Goal: Task Accomplishment & Management: Manage account settings

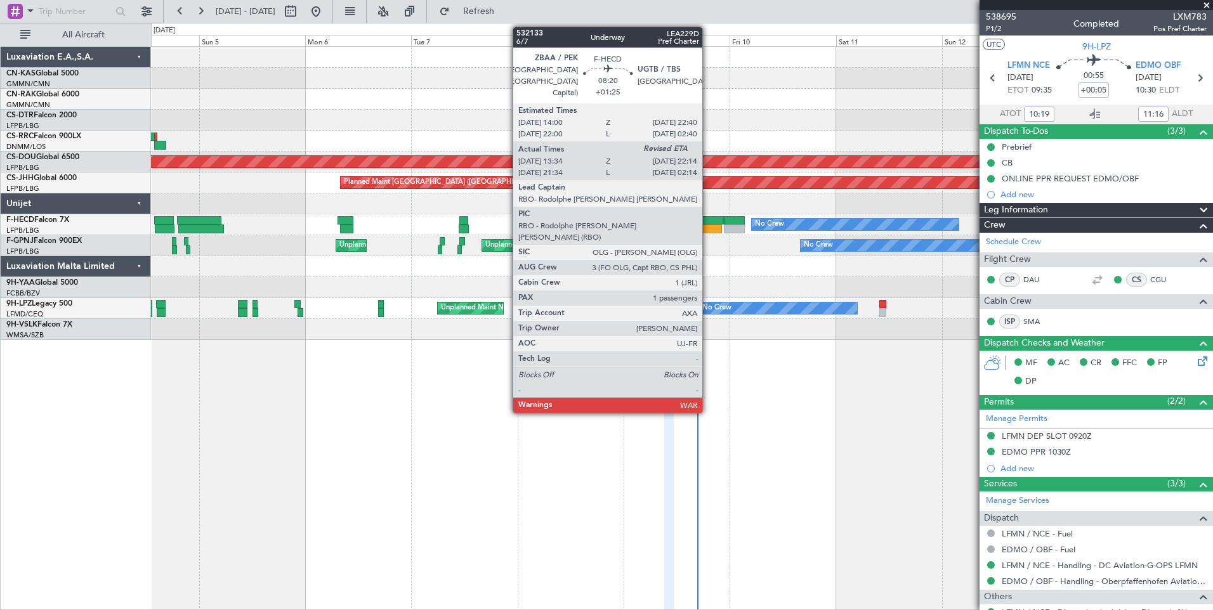
click at [708, 228] on div at bounding box center [702, 229] width 39 height 9
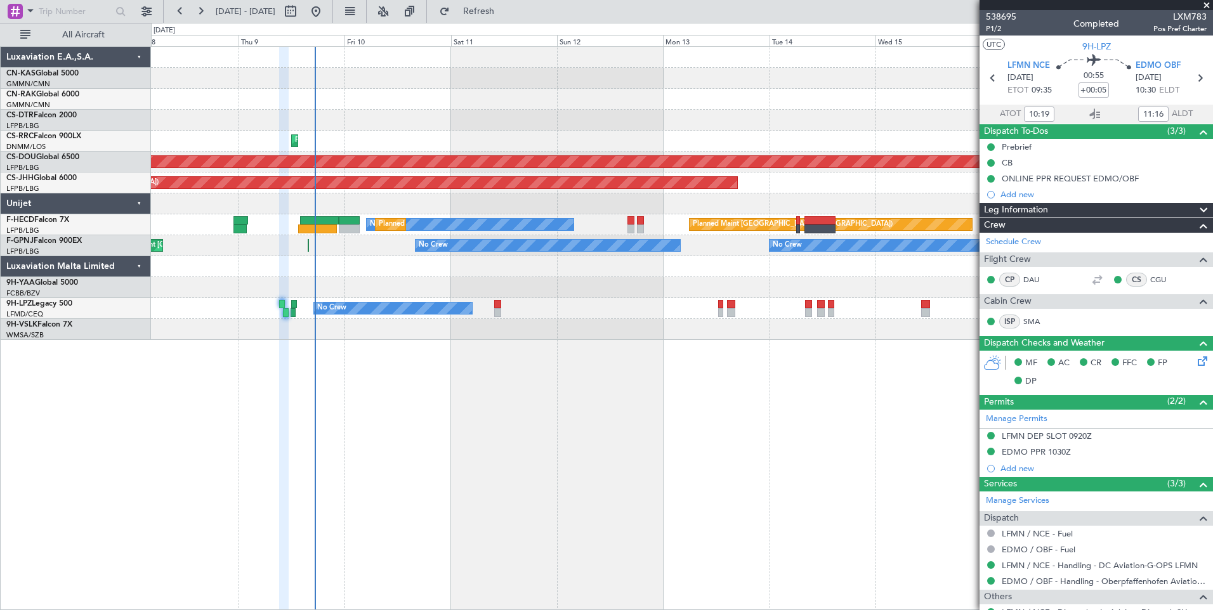
click at [1207, 4] on span at bounding box center [1206, 5] width 13 height 11
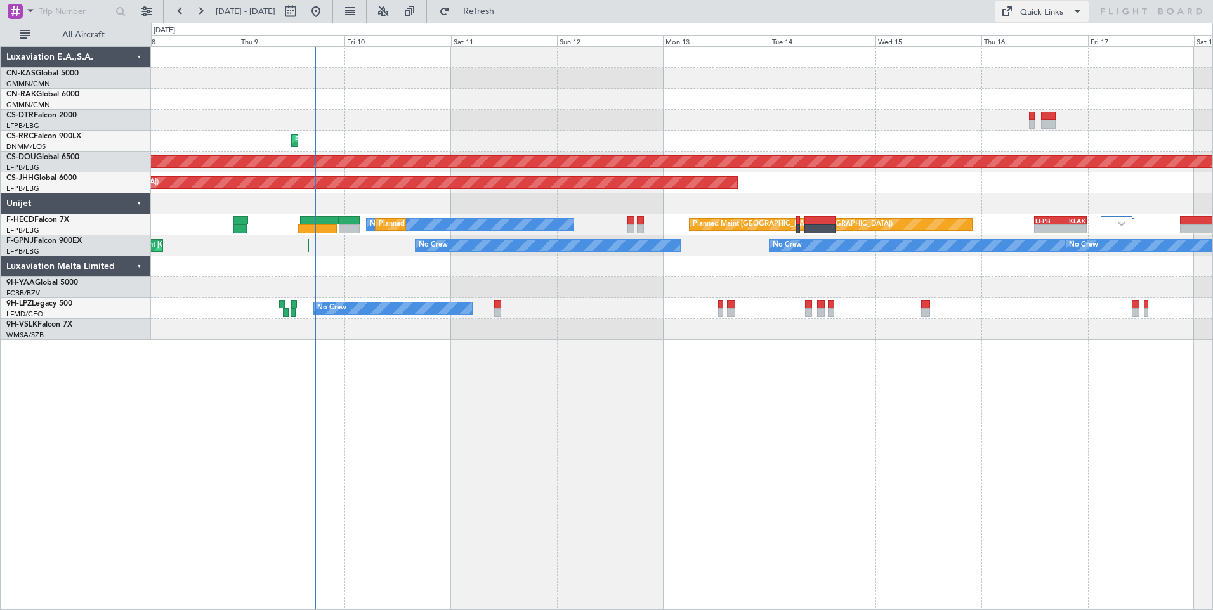
click at [1050, 8] on div "Quick Links" at bounding box center [1041, 12] width 43 height 13
click at [1050, 65] on button "Crew Board" at bounding box center [1042, 72] width 95 height 30
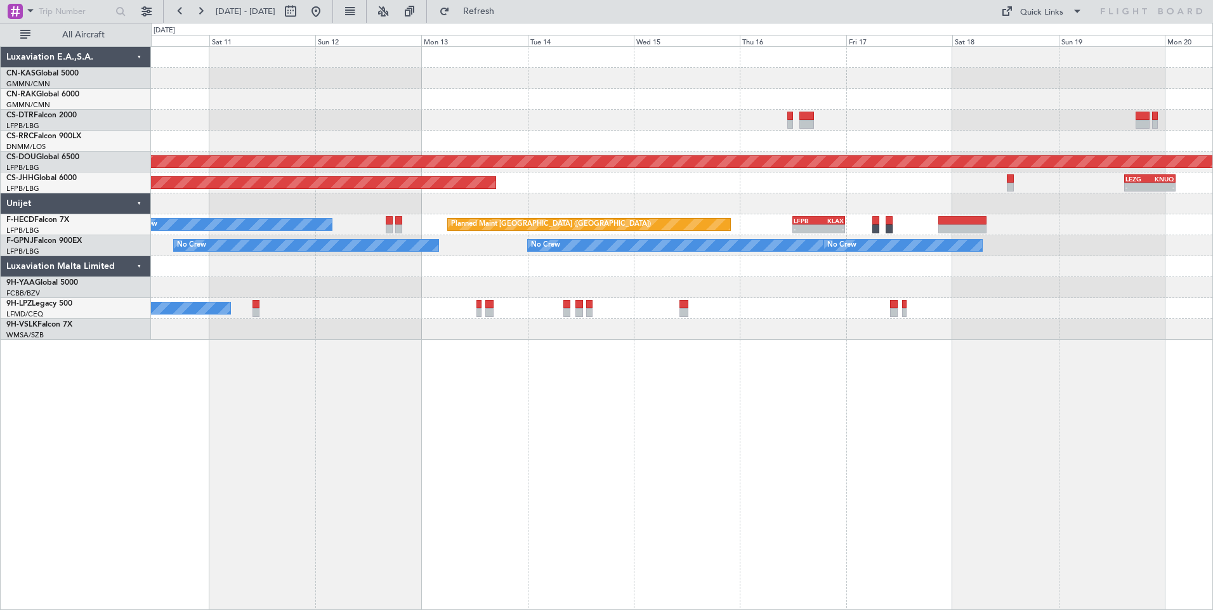
click at [519, 97] on div "Planned Maint Lagos ([PERSON_NAME]) Planned Maint [GEOGRAPHIC_DATA] ([GEOGRAPHI…" at bounding box center [681, 193] width 1061 height 293
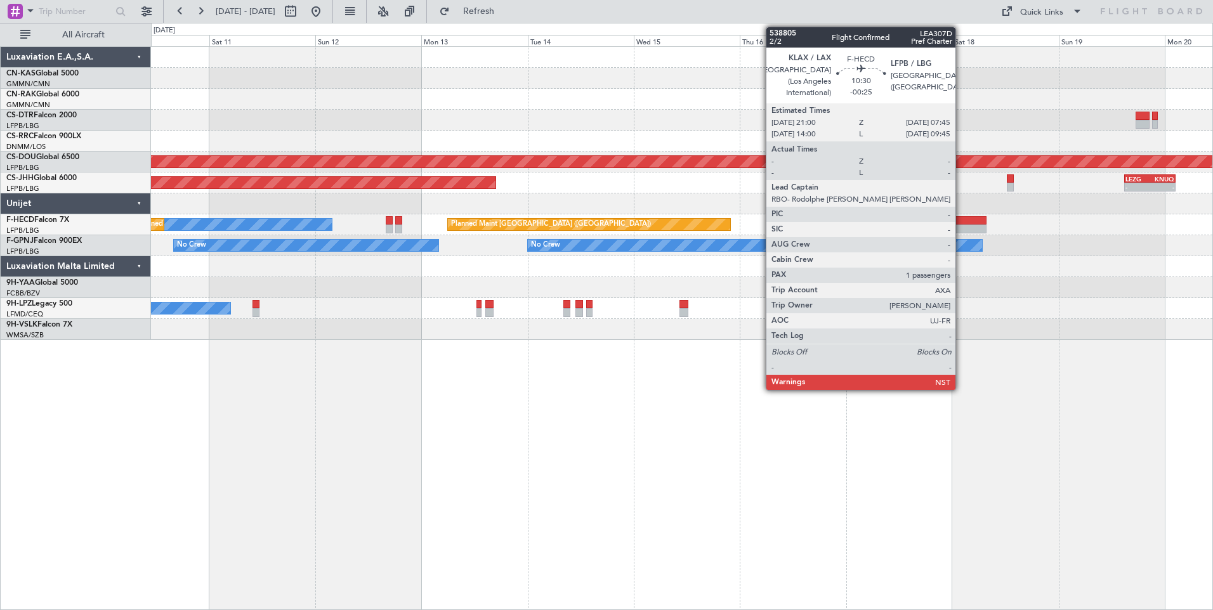
click at [961, 224] on div at bounding box center [962, 220] width 48 height 9
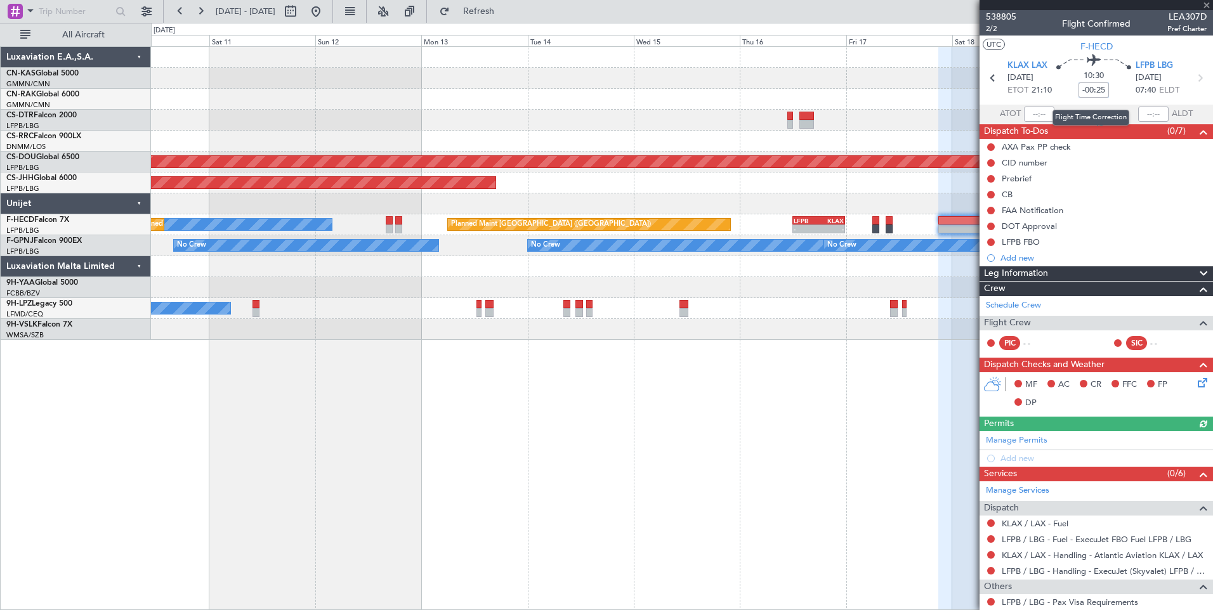
click at [1096, 88] on input "-00:25" at bounding box center [1093, 89] width 30 height 15
click at [1091, 107] on div at bounding box center [1094, 114] width 15 height 15
type input "-00:30"
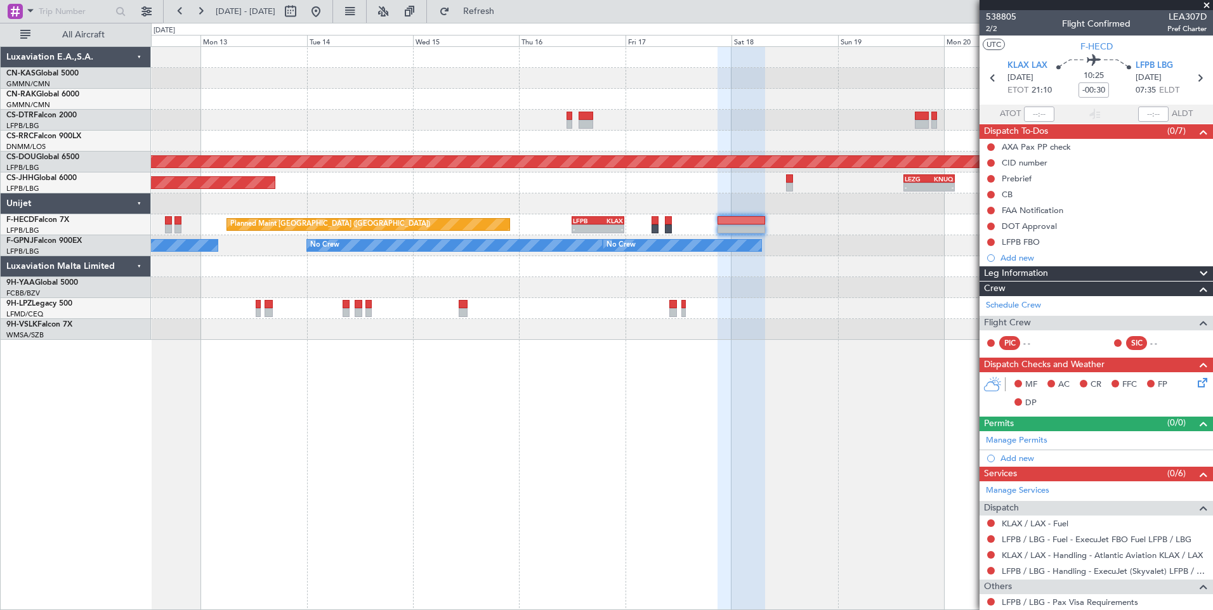
click at [365, 121] on div "Planned Maint London ([GEOGRAPHIC_DATA]) Planned Maint [GEOGRAPHIC_DATA] ([GEOG…" at bounding box center [681, 193] width 1061 height 293
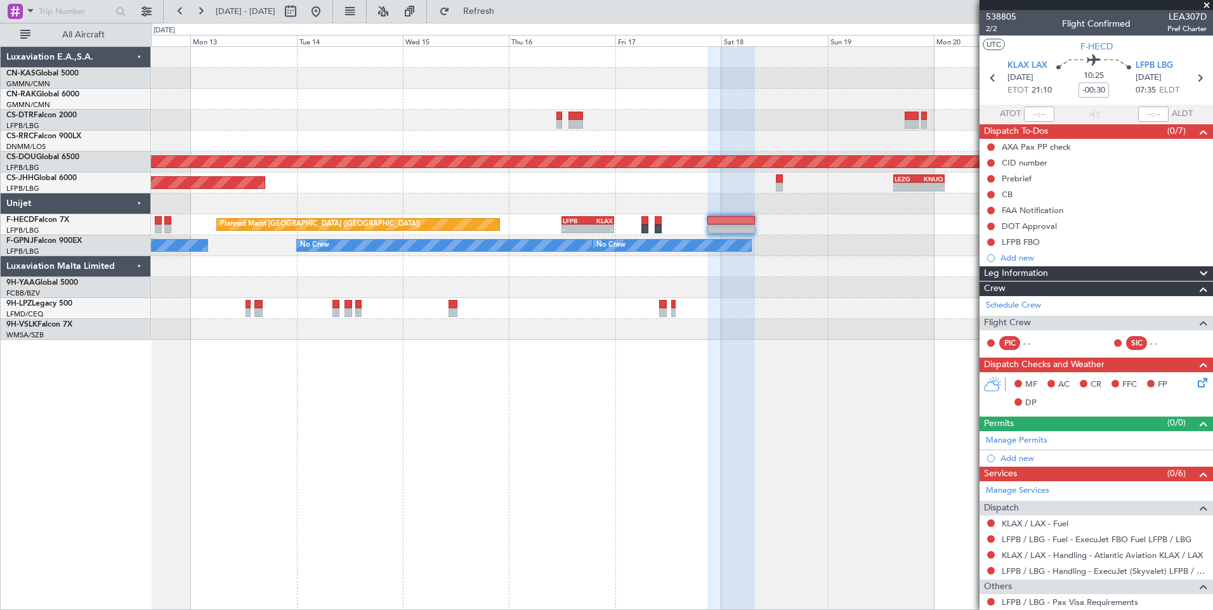
click at [1208, 6] on span at bounding box center [1206, 5] width 13 height 11
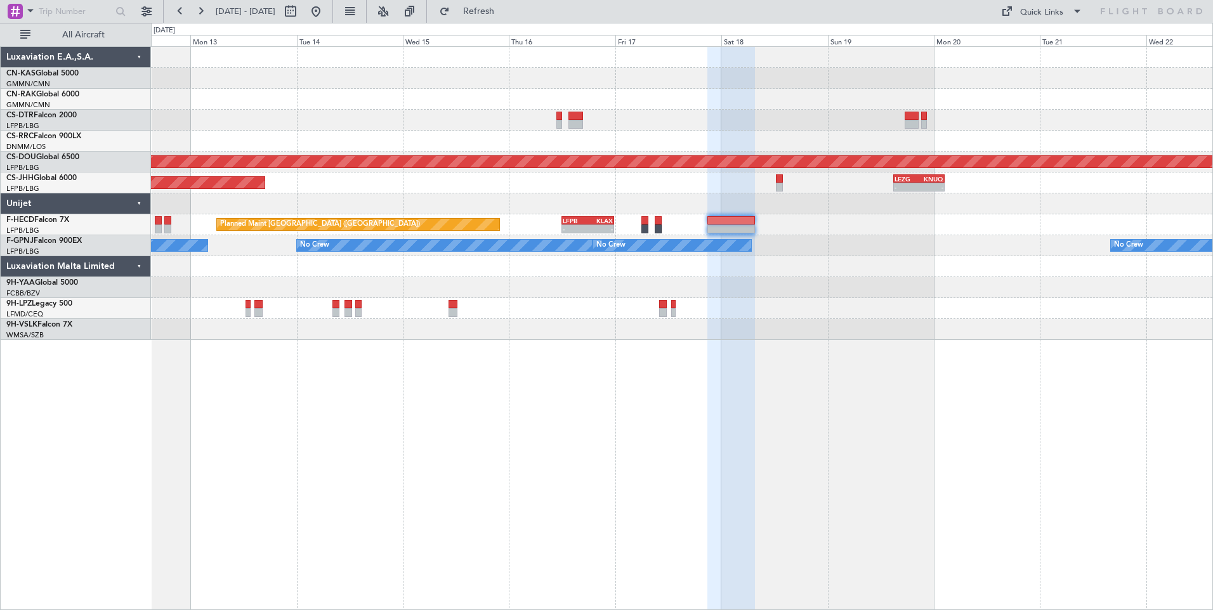
type input "0"
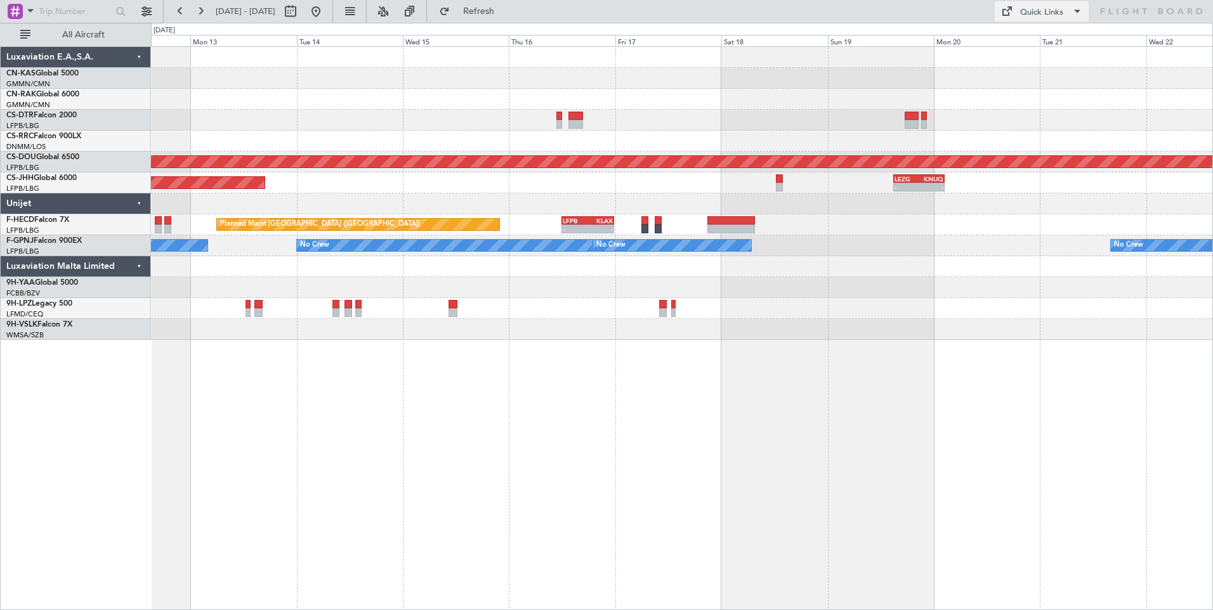
click at [1017, 21] on button "Quick Links" at bounding box center [1042, 11] width 94 height 20
click at [1022, 72] on button "Crew Board" at bounding box center [1042, 72] width 95 height 30
